Goal: Transaction & Acquisition: Purchase product/service

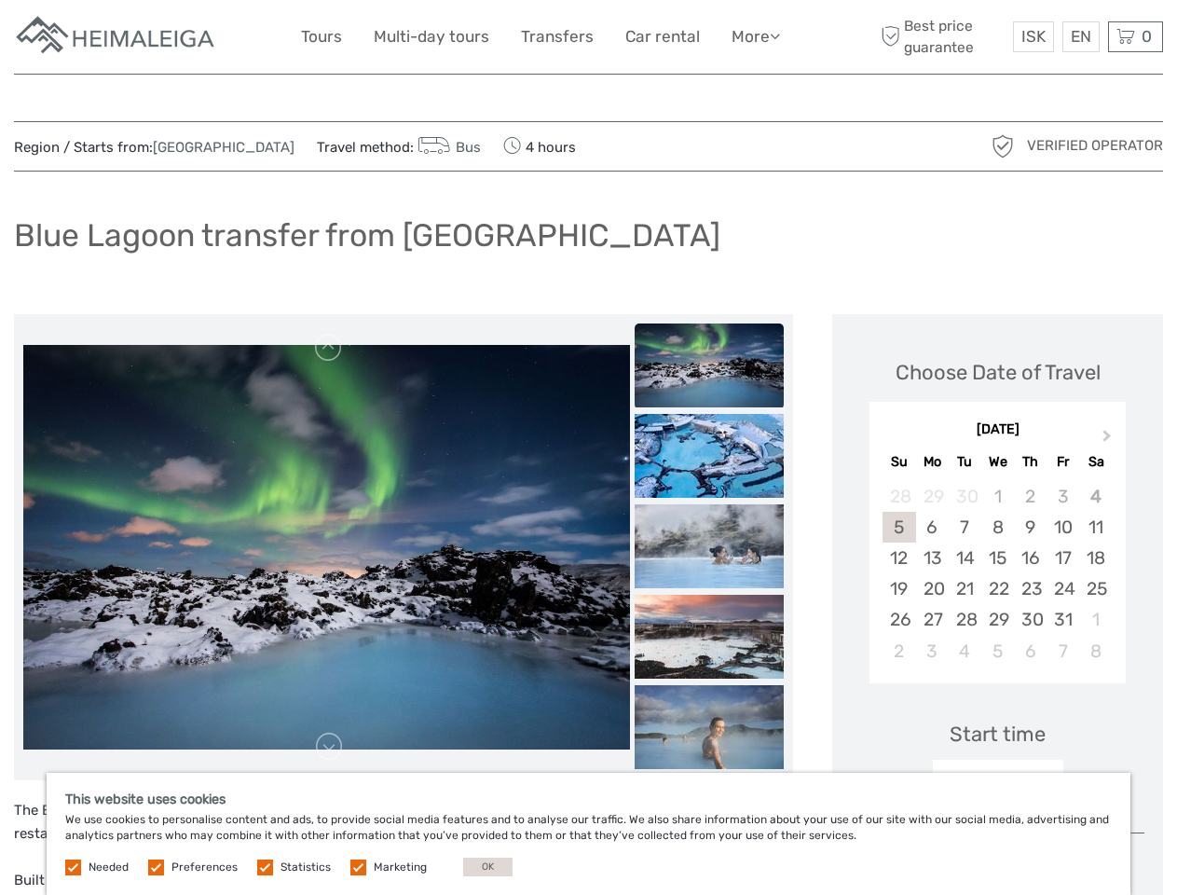
click at [754, 36] on link "More" at bounding box center [756, 36] width 48 height 27
click at [776, 35] on icon at bounding box center [775, 36] width 10 height 16
click at [1033, 36] on span "ISK" at bounding box center [1034, 36] width 24 height 19
click at [1080, 36] on div "EN English Español Deutsch" at bounding box center [1081, 36] width 37 height 31
click at [1135, 36] on div "0 Items Total 0 ISK Checkout The shopping cart is empty." at bounding box center [1135, 36] width 55 height 31
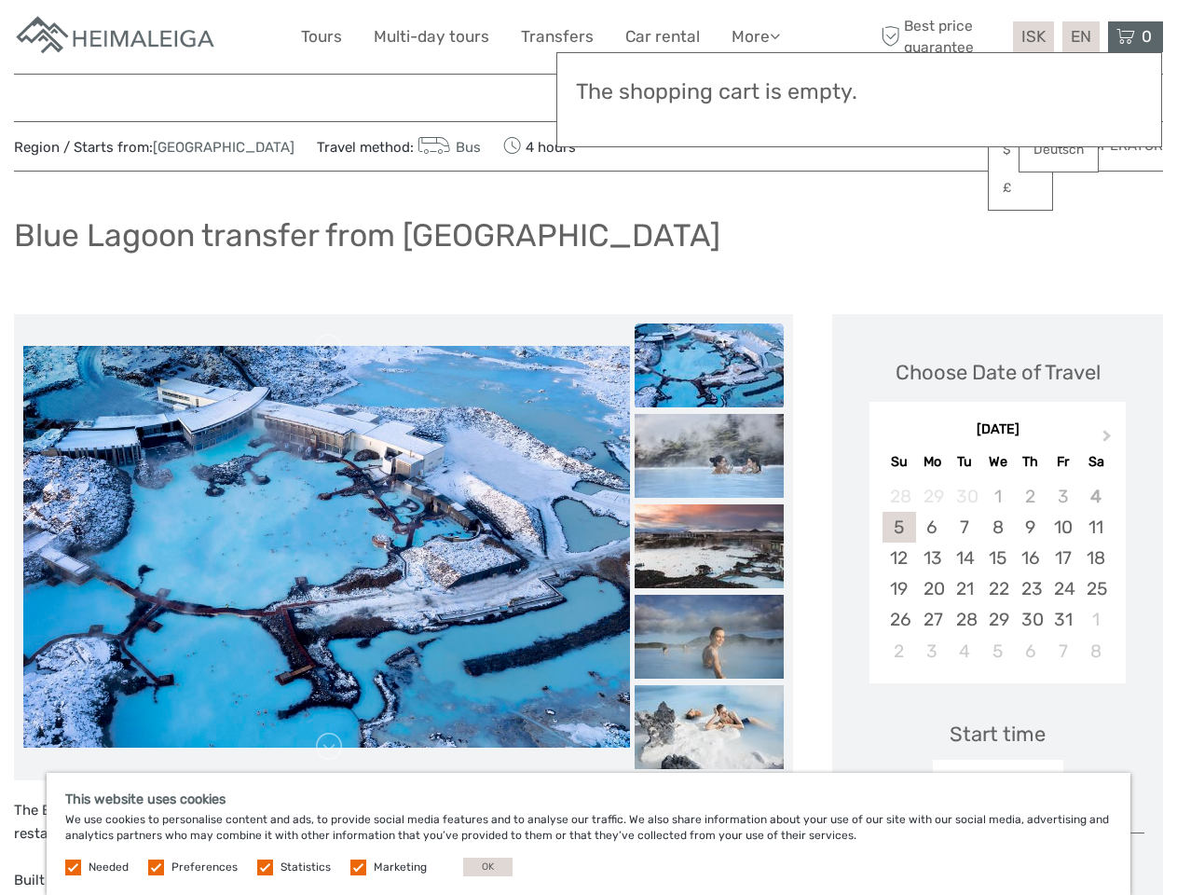
click at [326, 302] on img at bounding box center [326, 99] width 607 height 405
click at [329, 348] on link at bounding box center [329, 348] width 30 height 30
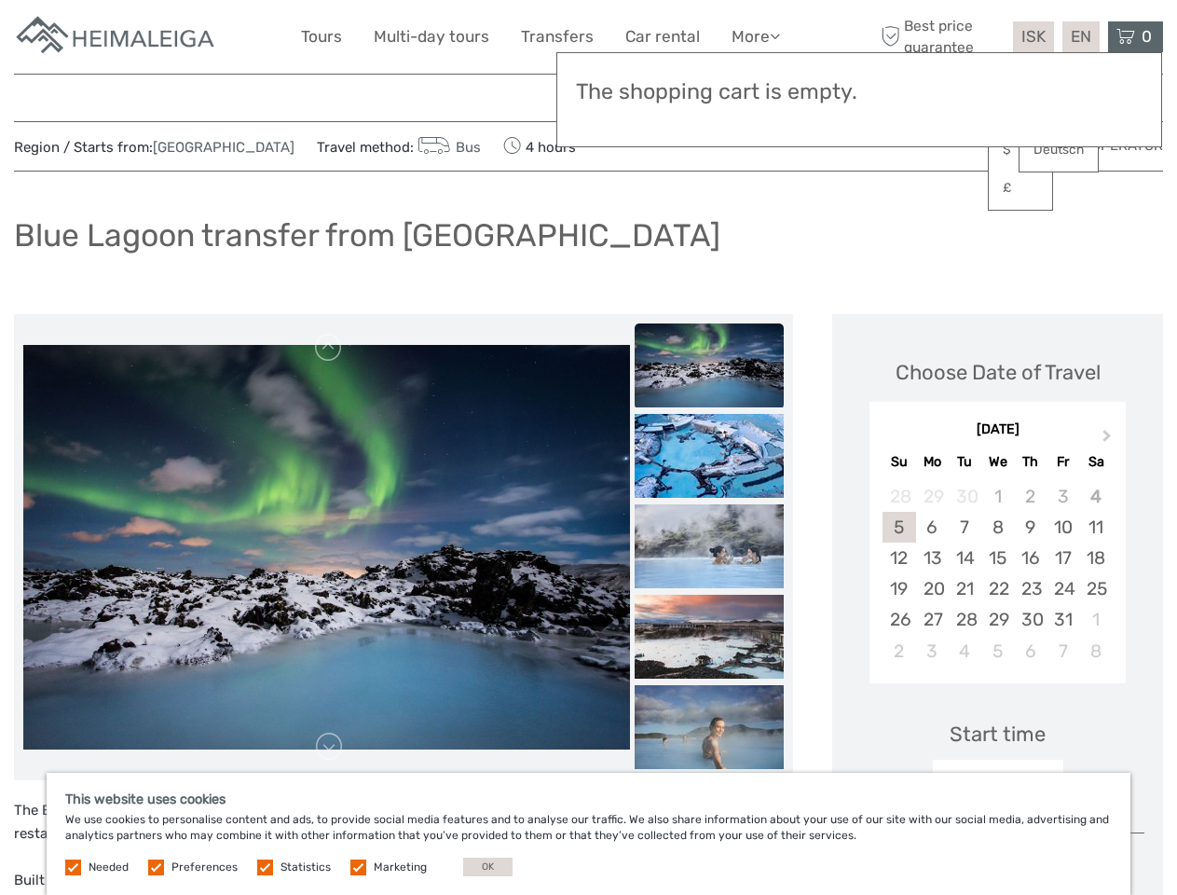
click at [329, 747] on link at bounding box center [329, 747] width 30 height 30
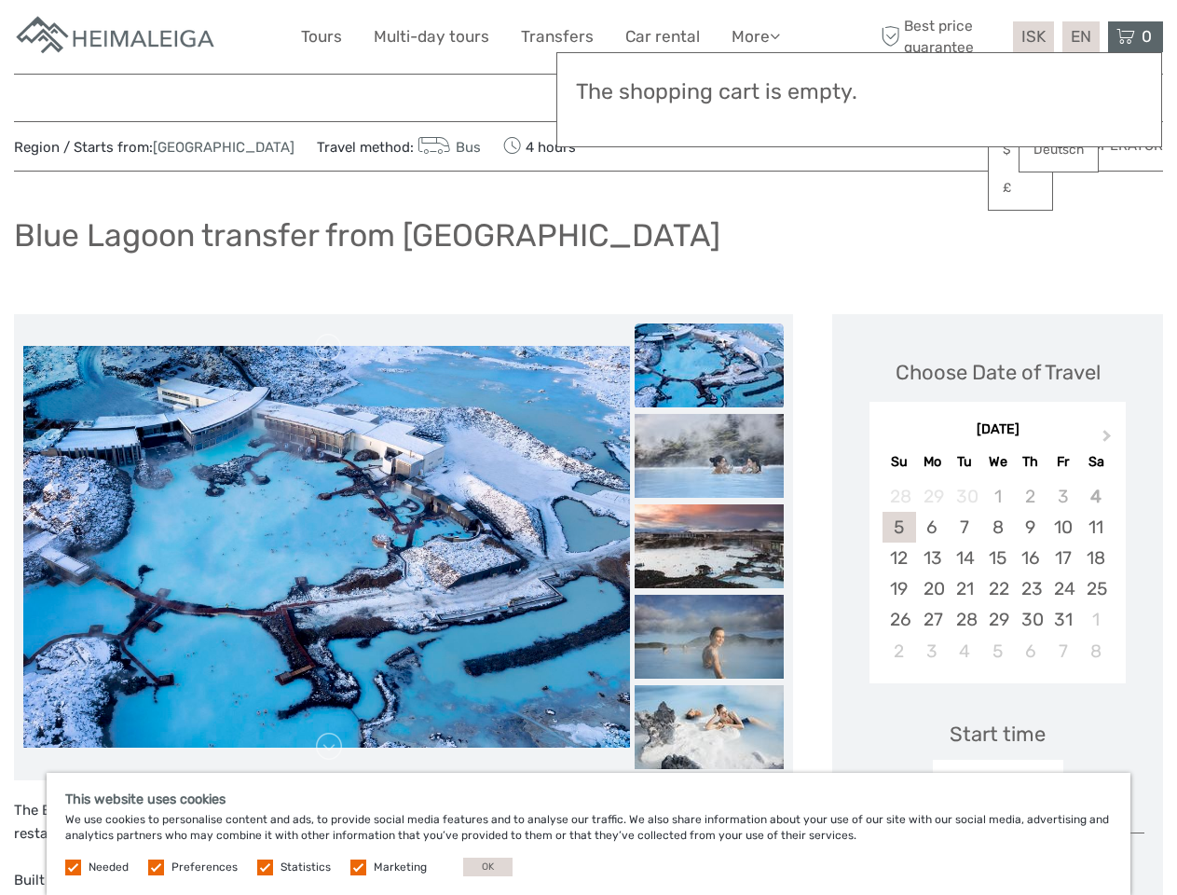
click at [709, 95] on h3 "The shopping cart is empty." at bounding box center [859, 92] width 567 height 26
click at [709, 94] on h3 "The shopping cart is empty." at bounding box center [859, 92] width 567 height 26
